Goal: Task Accomplishment & Management: Manage account settings

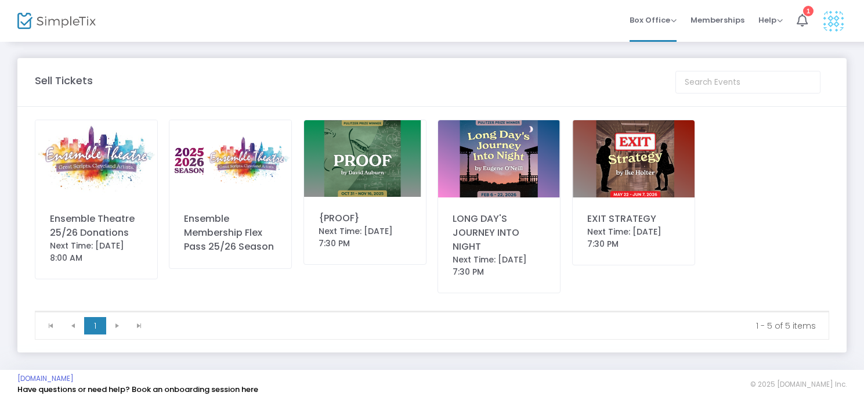
click at [829, 20] on img at bounding box center [834, 21] width 24 height 24
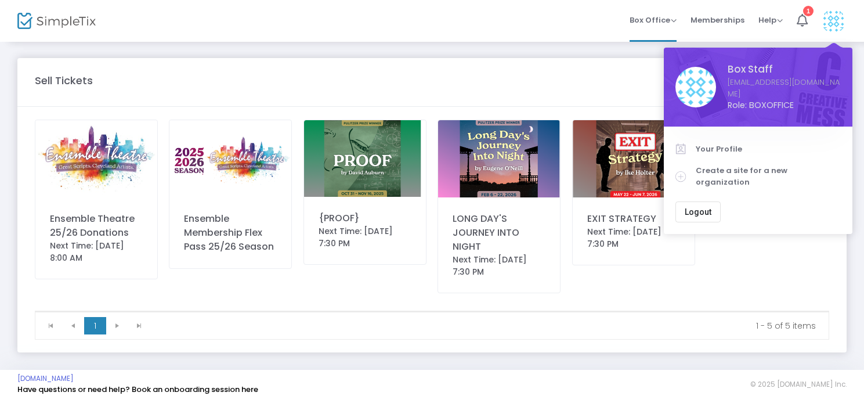
click at [832, 19] on img at bounding box center [834, 21] width 24 height 24
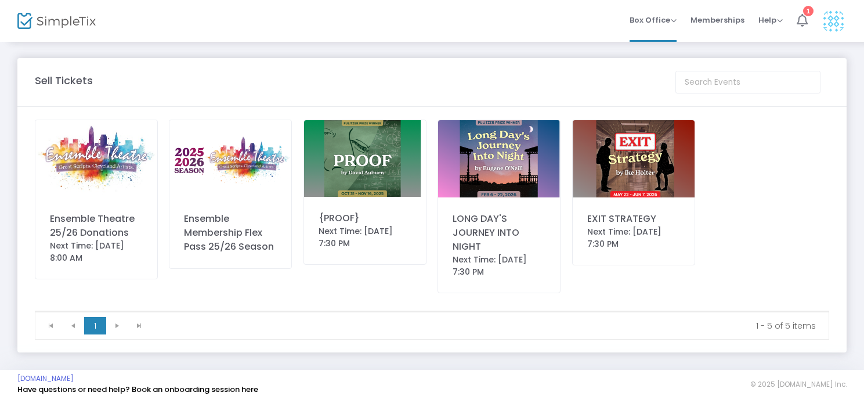
click at [802, 22] on icon at bounding box center [802, 20] width 11 height 13
click at [835, 26] on img at bounding box center [834, 21] width 24 height 24
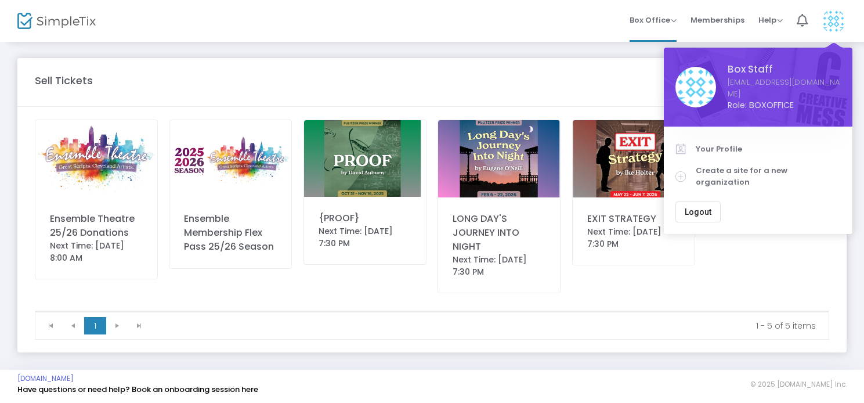
click at [676, 201] on button "Logout" at bounding box center [698, 211] width 45 height 21
